Goal: Task Accomplishment & Management: Use online tool/utility

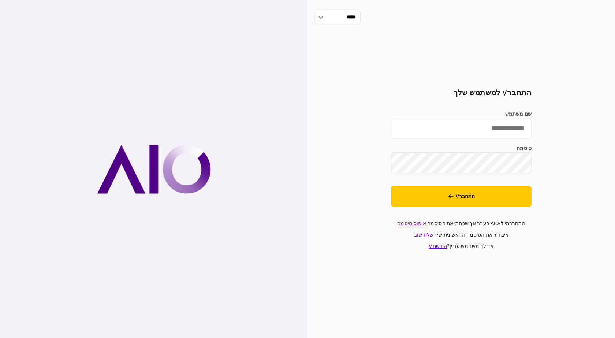
click at [478, 127] on input "שם משתמש" at bounding box center [461, 128] width 141 height 21
type input "**********"
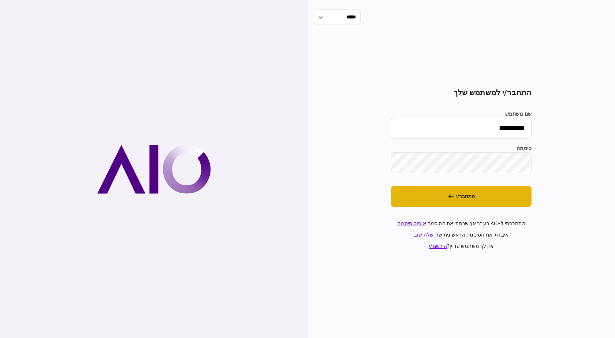
click at [456, 206] on button "התחבר/י" at bounding box center [461, 196] width 141 height 21
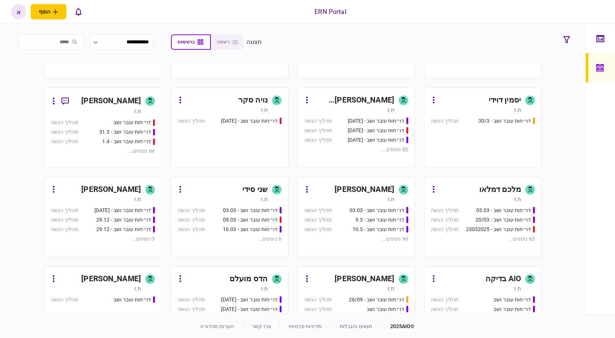
scroll to position [256, 0]
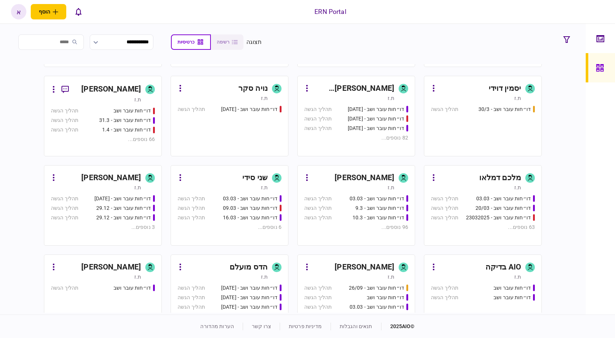
click at [375, 190] on div "ת.ז" at bounding box center [349, 187] width 90 height 7
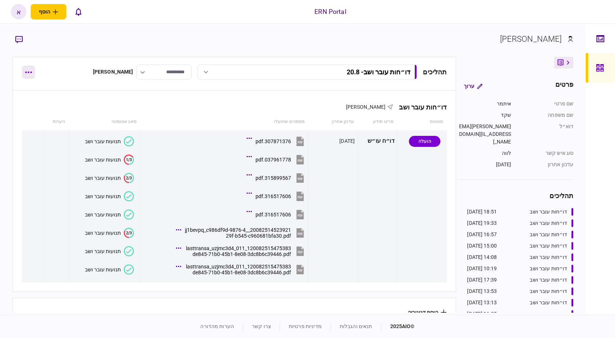
click at [25, 70] on button "button" at bounding box center [28, 72] width 13 height 13
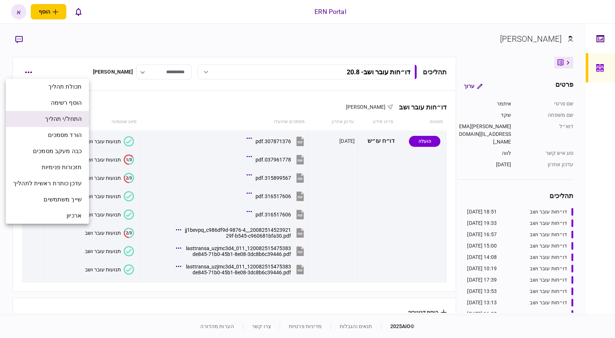
click at [52, 122] on span "התחל/י תהליך" at bounding box center [63, 119] width 37 height 9
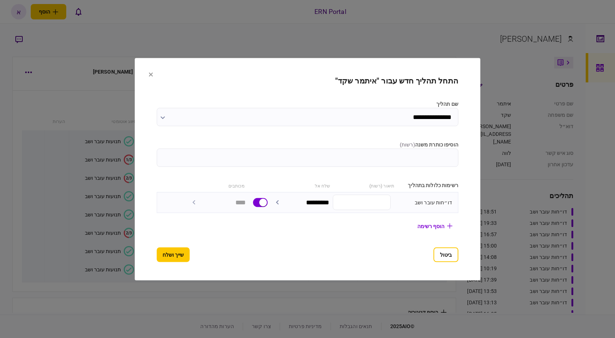
click at [454, 164] on input "הוסיפו כותרת משנה ( רשות )" at bounding box center [308, 157] width 302 height 18
type input "****"
click at [157, 257] on button "שייך ושלח" at bounding box center [173, 254] width 33 height 15
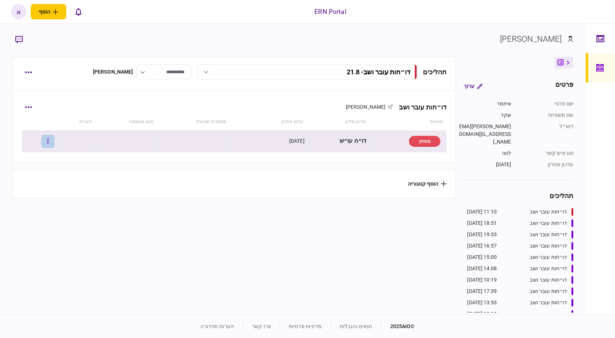
click at [53, 142] on button "button" at bounding box center [47, 141] width 13 height 13
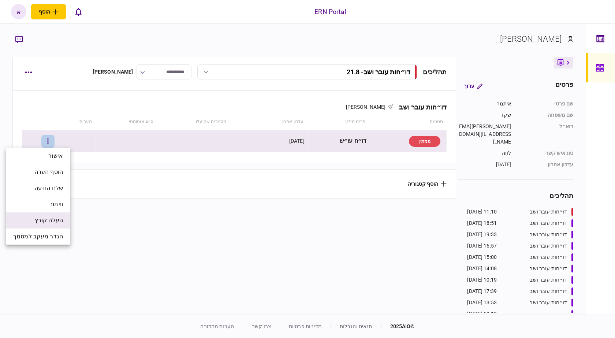
click at [60, 218] on span "העלה קובץ" at bounding box center [49, 220] width 28 height 9
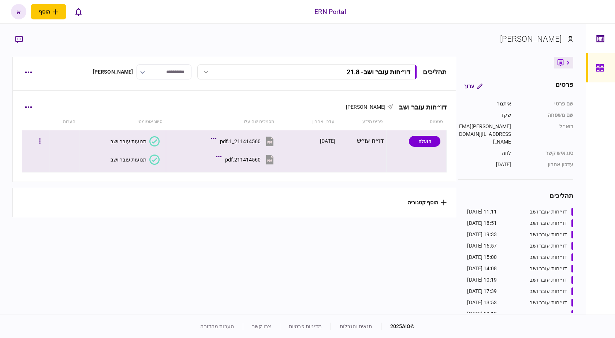
click at [142, 141] on div "תנועות עובר ושב" at bounding box center [129, 141] width 36 height 6
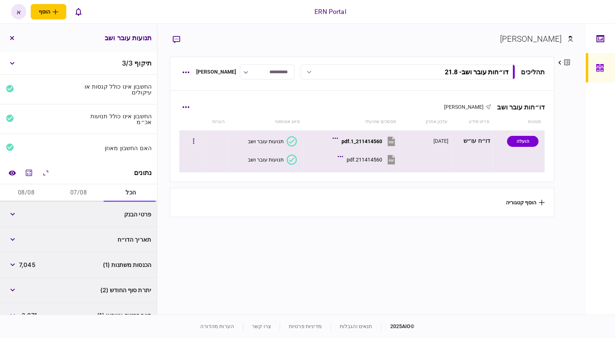
click at [268, 164] on button "תנועות עובר ושב" at bounding box center [272, 159] width 49 height 10
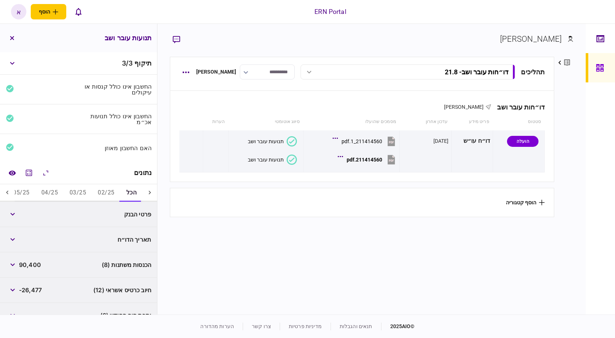
click at [99, 190] on button "02/25" at bounding box center [106, 193] width 28 height 18
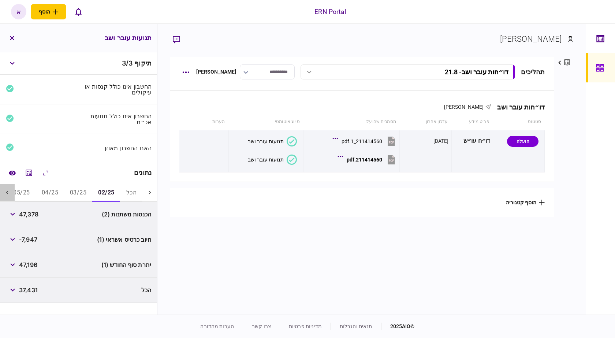
click at [6, 192] on icon at bounding box center [7, 192] width 7 height 7
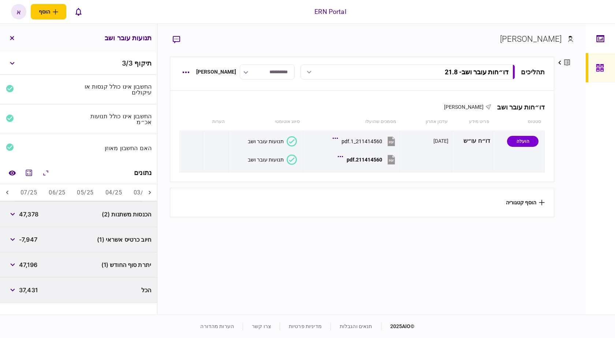
click at [77, 195] on button "05/25" at bounding box center [85, 193] width 28 height 18
click at [12, 214] on icon "button" at bounding box center [12, 214] width 5 height 3
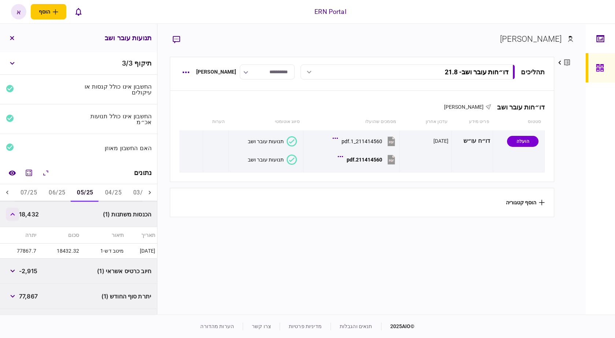
click at [12, 214] on icon "button" at bounding box center [12, 214] width 5 height 3
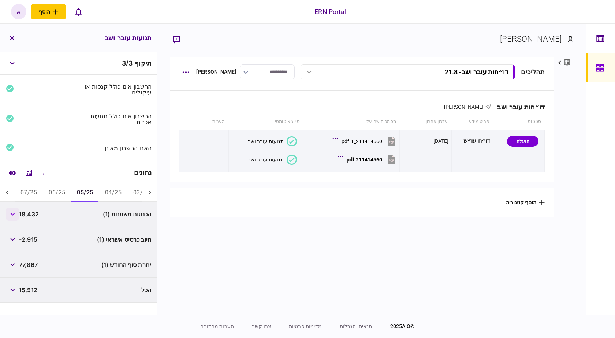
click at [12, 214] on icon "button" at bounding box center [12, 214] width 5 height 3
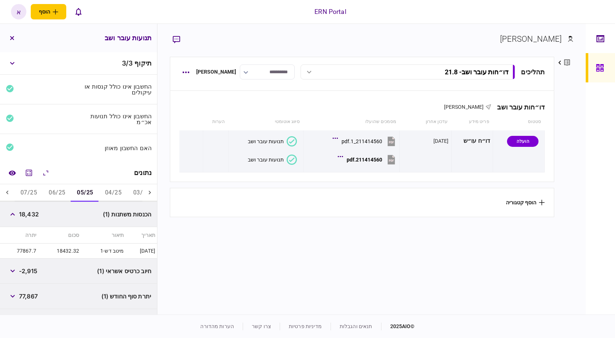
click at [68, 197] on button "06/25" at bounding box center [57, 193] width 28 height 18
click at [12, 215] on icon "button" at bounding box center [12, 214] width 5 height 3
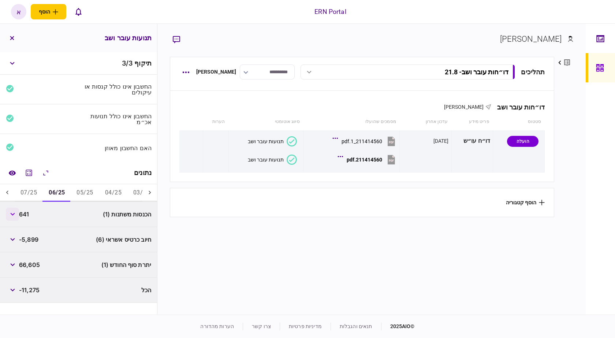
click at [14, 215] on icon "button" at bounding box center [12, 214] width 5 height 3
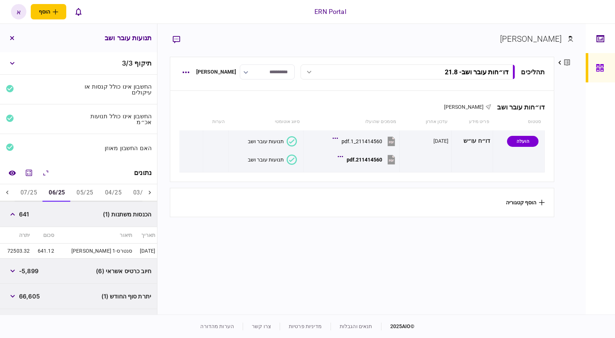
click at [20, 210] on span "641" at bounding box center [24, 214] width 10 height 9
click at [15, 215] on icon "button" at bounding box center [12, 214] width 4 height 3
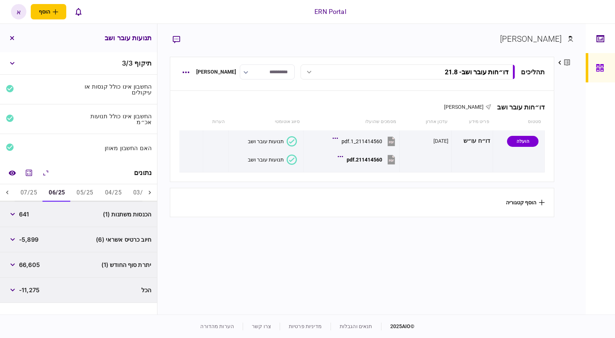
click at [32, 194] on button "07/25" at bounding box center [29, 193] width 28 height 18
click at [5, 214] on div "הכנסות משתנות (1) 3,359" at bounding box center [78, 214] width 157 height 25
click at [14, 214] on icon "button" at bounding box center [12, 214] width 5 height 3
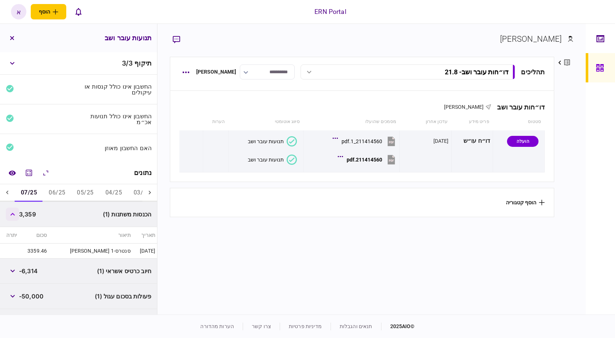
click at [14, 214] on icon "button" at bounding box center [12, 214] width 5 height 3
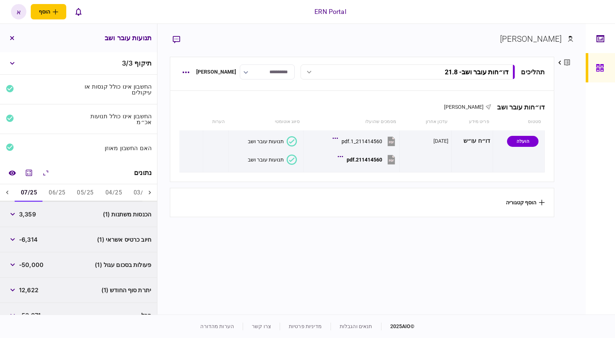
click at [84, 195] on button "05/25" at bounding box center [85, 193] width 28 height 18
click at [33, 196] on button "07/25" at bounding box center [29, 193] width 28 height 18
click at [21, 216] on span "3,359" at bounding box center [27, 214] width 17 height 9
click at [15, 216] on button "button" at bounding box center [12, 213] width 13 height 13
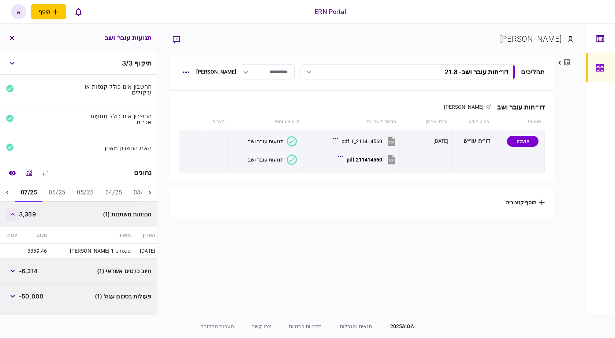
click at [16, 216] on button "button" at bounding box center [12, 213] width 13 height 13
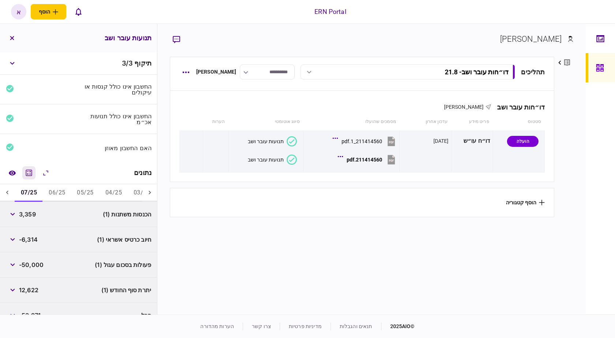
click at [33, 171] on icon "מחשבון" at bounding box center [29, 172] width 9 height 9
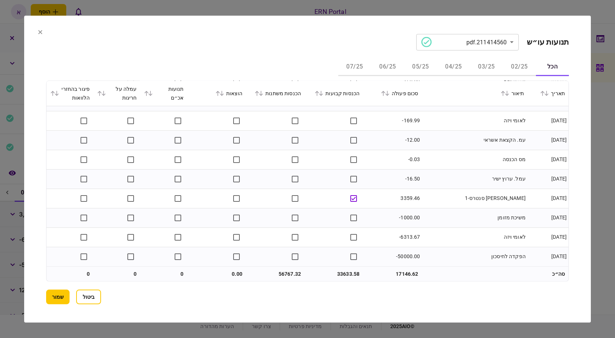
scroll to position [597, 0]
click at [52, 298] on button "שמור" at bounding box center [57, 296] width 23 height 15
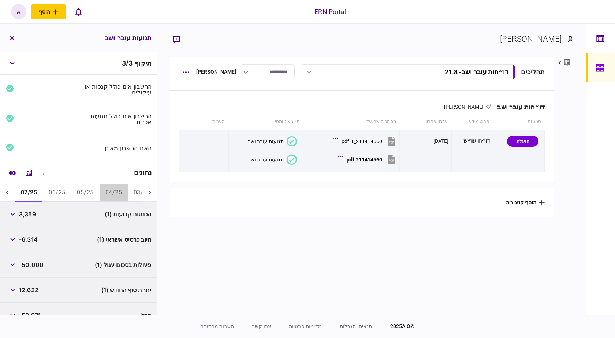
click at [113, 189] on button "04/25" at bounding box center [114, 193] width 28 height 18
click at [67, 185] on button "06/25" at bounding box center [57, 193] width 28 height 18
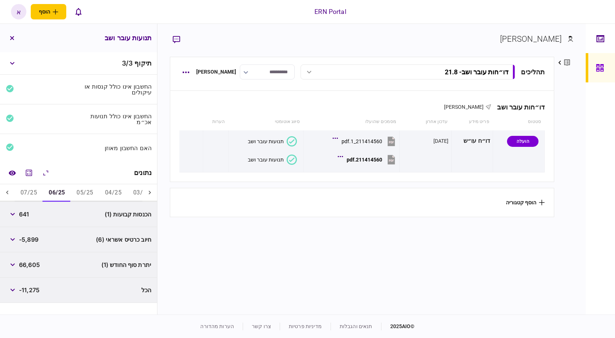
click at [86, 196] on button "05/25" at bounding box center [85, 193] width 28 height 18
click at [27, 214] on span "18,432" at bounding box center [29, 214] width 20 height 9
copy span "18,432"
click at [27, 214] on span "18,432" at bounding box center [29, 214] width 20 height 9
click at [37, 263] on span "77,867" at bounding box center [28, 264] width 19 height 9
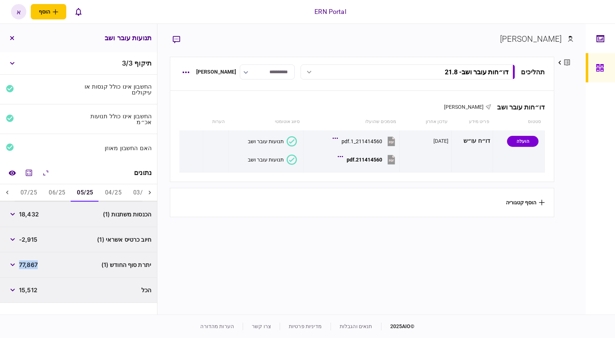
copy span "77,867"
click at [37, 263] on span "77,867" at bounding box center [28, 264] width 19 height 9
click at [63, 195] on button "06/25" at bounding box center [57, 193] width 28 height 18
click at [26, 215] on span "641" at bounding box center [24, 214] width 10 height 9
copy span "641"
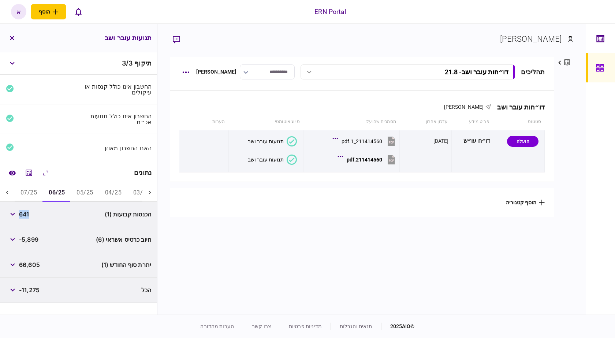
click at [27, 215] on span "641" at bounding box center [24, 214] width 10 height 9
click at [35, 266] on span "66,605" at bounding box center [29, 264] width 21 height 9
copy span "66,605"
click at [35, 266] on span "66,605" at bounding box center [29, 264] width 21 height 9
click at [38, 191] on button "07/25" at bounding box center [29, 193] width 28 height 18
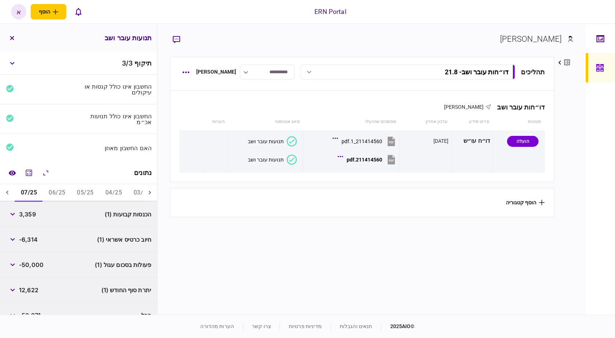
click at [32, 216] on span "3,359" at bounding box center [27, 214] width 17 height 9
copy span "3,359"
click at [32, 216] on span "3,359" at bounding box center [27, 214] width 17 height 9
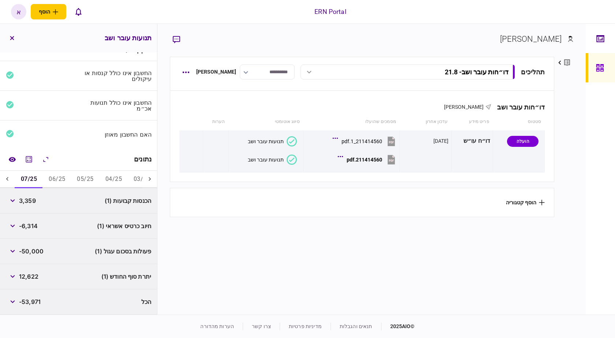
click at [30, 278] on span "12,622" at bounding box center [28, 276] width 19 height 9
copy span "12,622"
click at [4, 252] on div "פעולות בסכום עגול (1) -50,000" at bounding box center [78, 251] width 157 height 25
drag, startPoint x: 6, startPoint y: 251, endPoint x: 10, endPoint y: 251, distance: 4.4
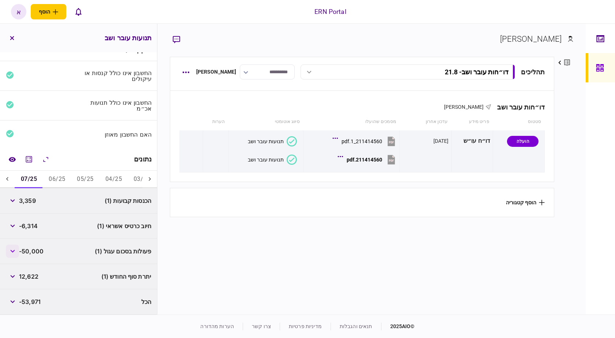
click at [7, 251] on div "פעולות בסכום עגול (1) -50,000" at bounding box center [78, 251] width 157 height 25
click at [12, 251] on icon "button" at bounding box center [12, 251] width 5 height 3
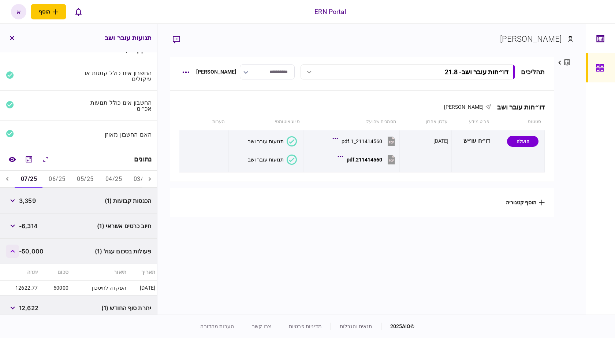
click at [12, 251] on icon "button" at bounding box center [12, 251] width 5 height 3
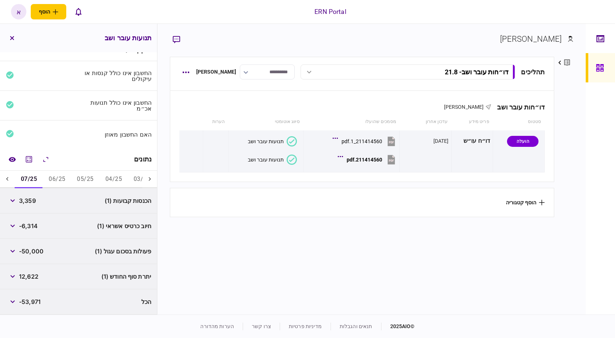
click at [8, 176] on icon at bounding box center [7, 178] width 7 height 7
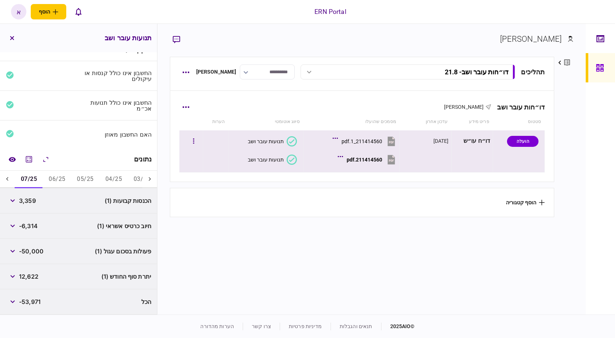
click at [291, 142] on icon at bounding box center [292, 141] width 10 height 10
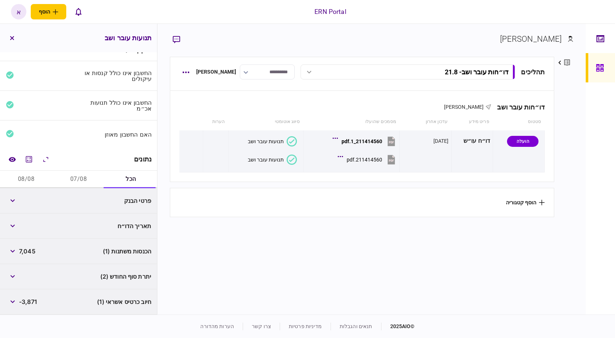
click at [86, 179] on button "07/08" at bounding box center [78, 180] width 52 height 18
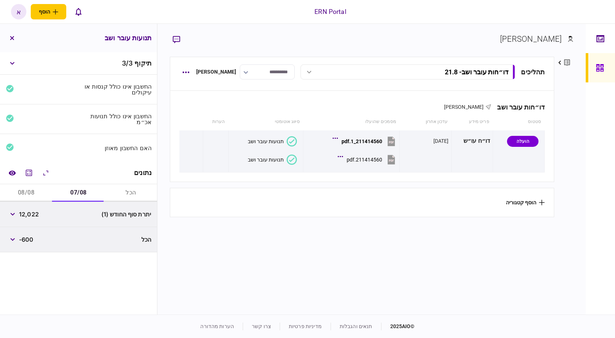
scroll to position [0, 0]
click at [14, 216] on button "button" at bounding box center [12, 213] width 13 height 13
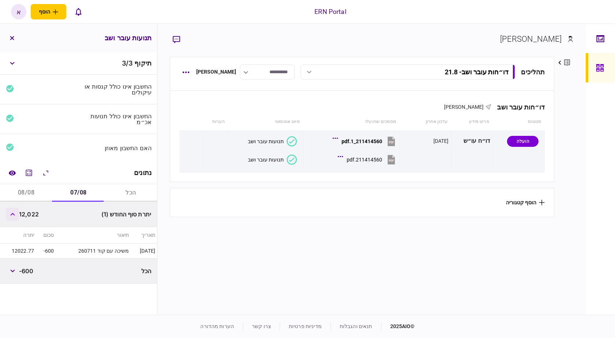
click at [14, 216] on button "button" at bounding box center [12, 213] width 13 height 13
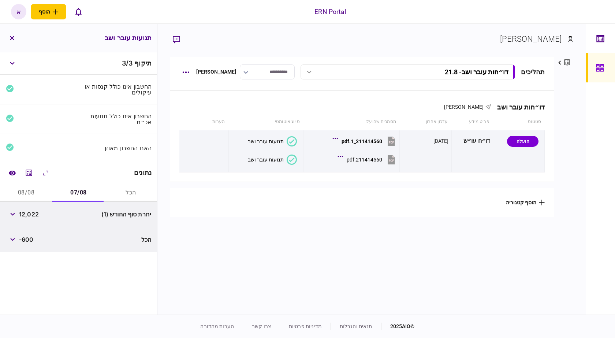
click at [32, 211] on span "12,022" at bounding box center [29, 214] width 20 height 9
click at [33, 211] on span "12,022" at bounding box center [29, 214] width 20 height 9
copy span "12,022"
click at [29, 192] on button "08/08" at bounding box center [26, 193] width 52 height 18
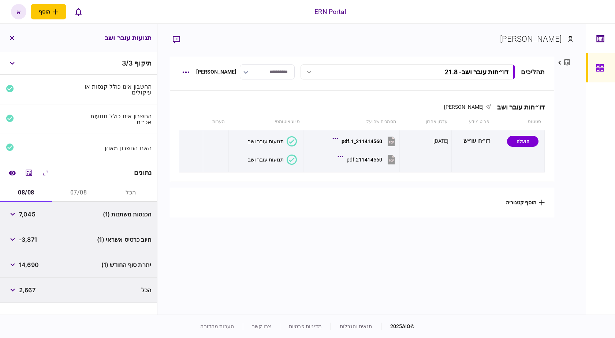
click at [31, 216] on span "7,045" at bounding box center [27, 214] width 16 height 9
copy span "7,045"
click at [13, 215] on icon "button" at bounding box center [12, 214] width 5 height 3
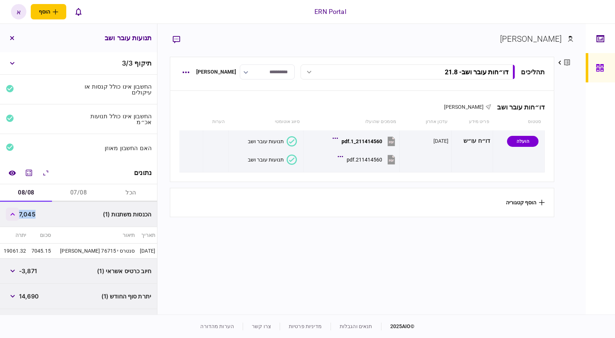
copy span "7,045"
click at [33, 214] on span "7,045" at bounding box center [27, 214] width 16 height 9
click at [25, 296] on span "14,690" at bounding box center [29, 296] width 20 height 9
copy span "14,690"
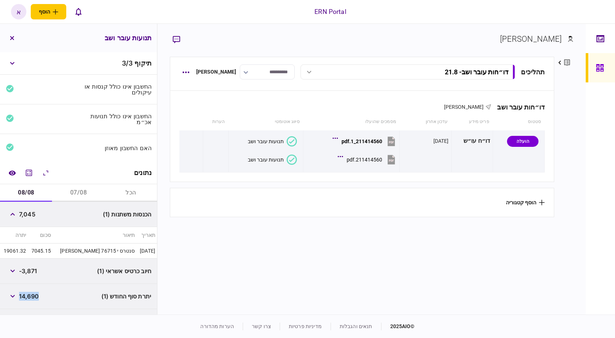
click at [25, 296] on span "14,690" at bounding box center [29, 296] width 20 height 9
